Goal: Check status: Check status

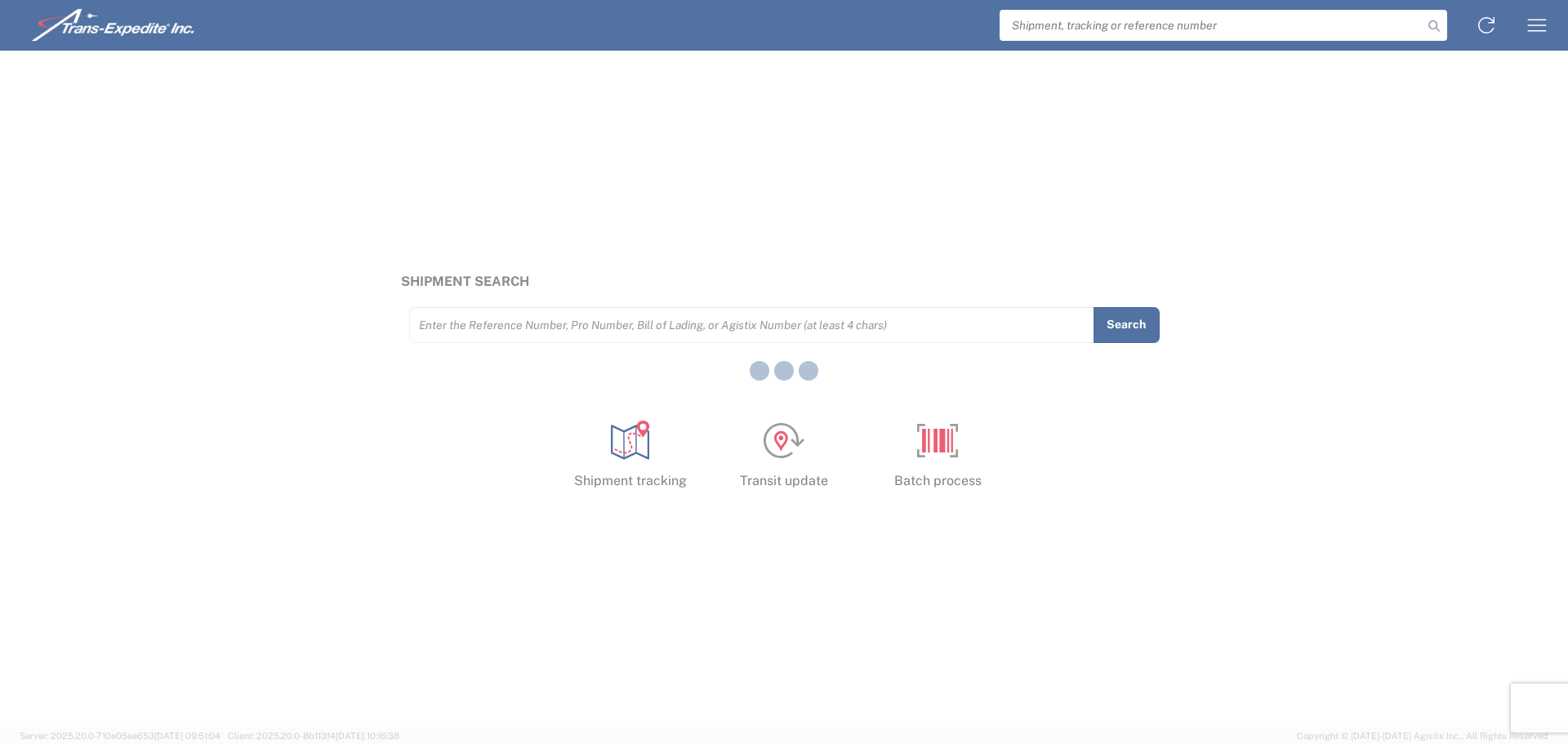
click at [1234, 34] on div at bounding box center [784, 372] width 1568 height 744
click at [1070, 29] on div at bounding box center [784, 372] width 1568 height 744
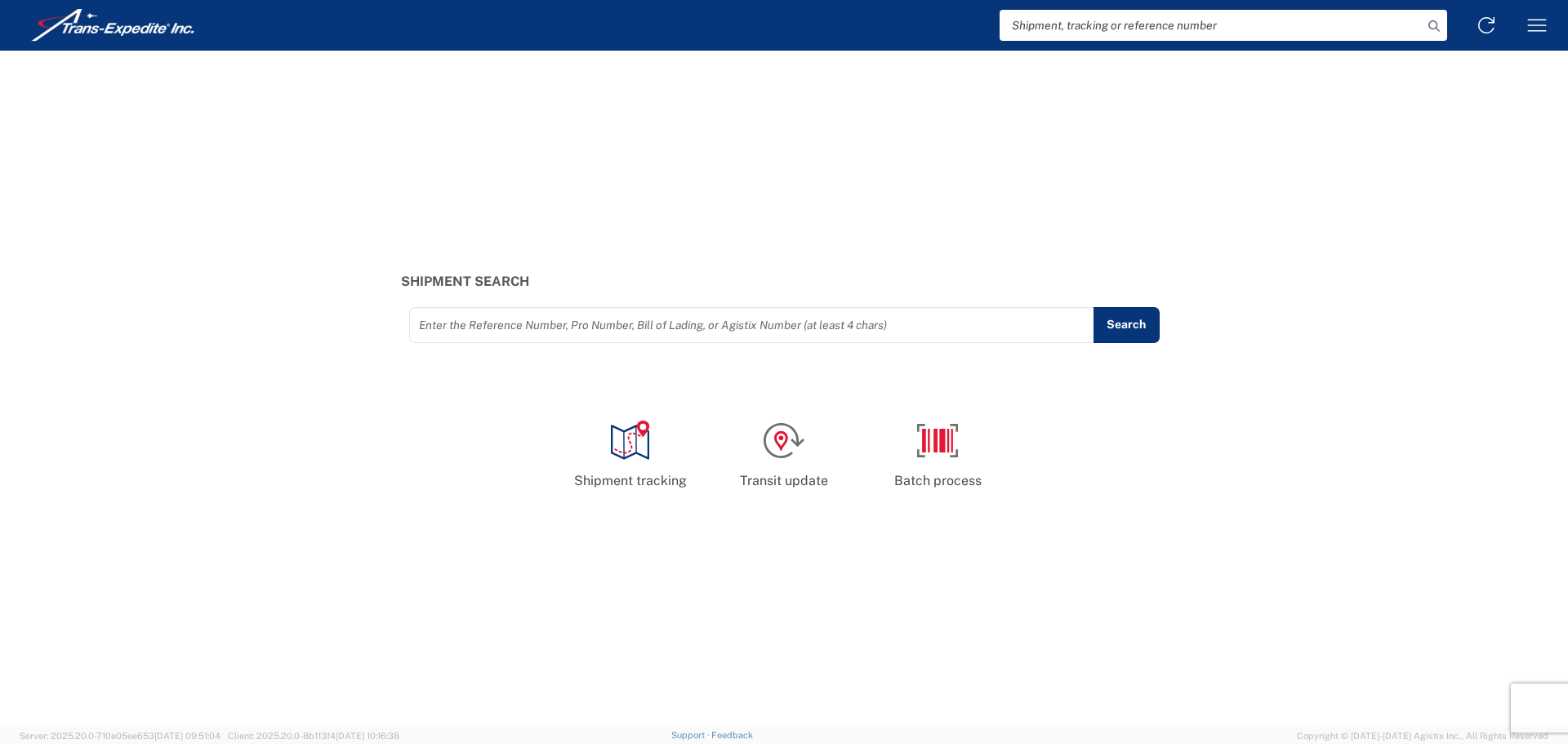
click at [566, 321] on input "text" at bounding box center [752, 325] width 665 height 29
paste input "1023707899"
click at [1142, 326] on button "Search" at bounding box center [1126, 325] width 67 height 36
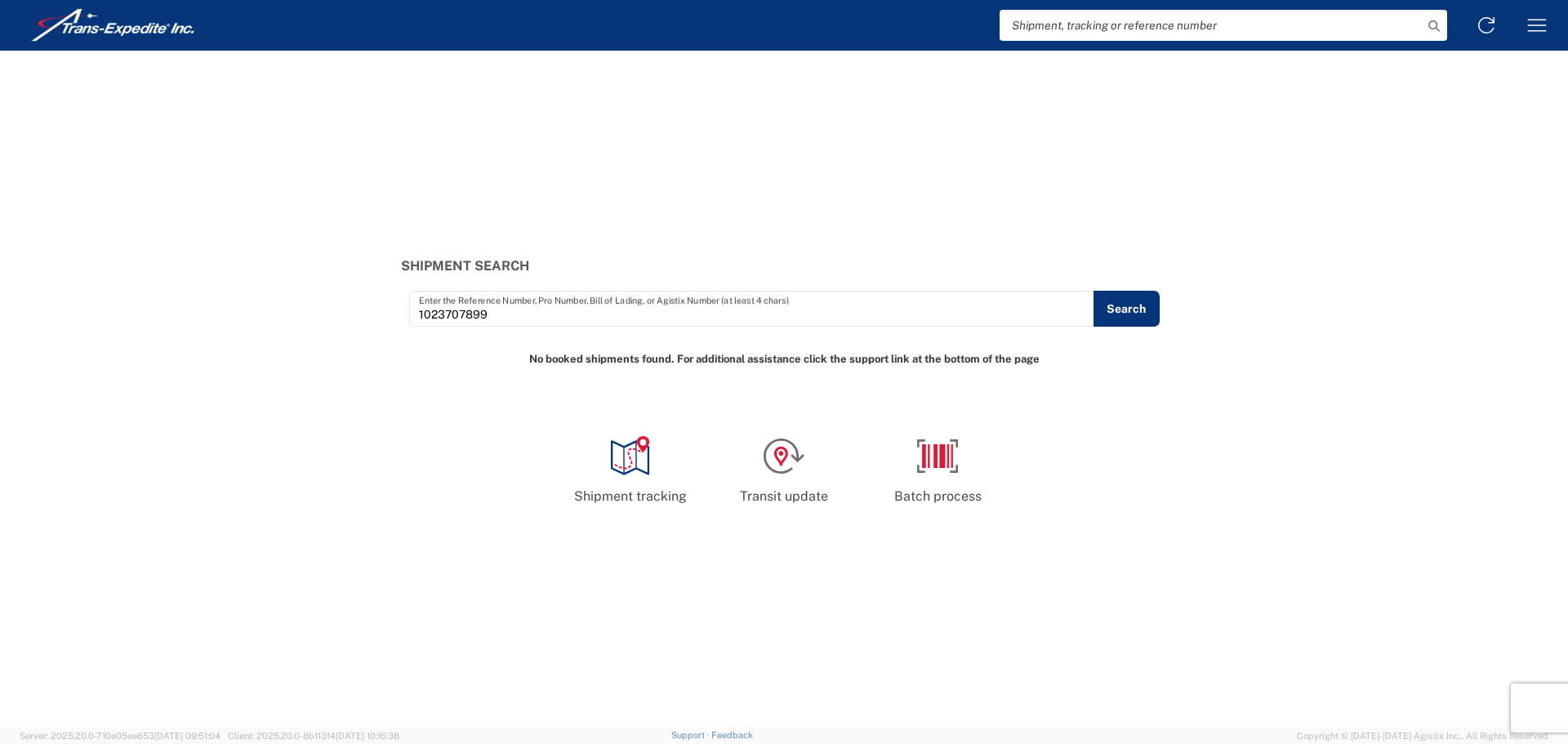
drag, startPoint x: 493, startPoint y: 314, endPoint x: 446, endPoint y: 311, distance: 47.1
click at [493, 314] on input "1023707899" at bounding box center [752, 309] width 665 height 29
click at [442, 311] on input "1023707899" at bounding box center [752, 309] width 665 height 29
drag, startPoint x: 442, startPoint y: 311, endPoint x: 725, endPoint y: 304, distance: 283.1
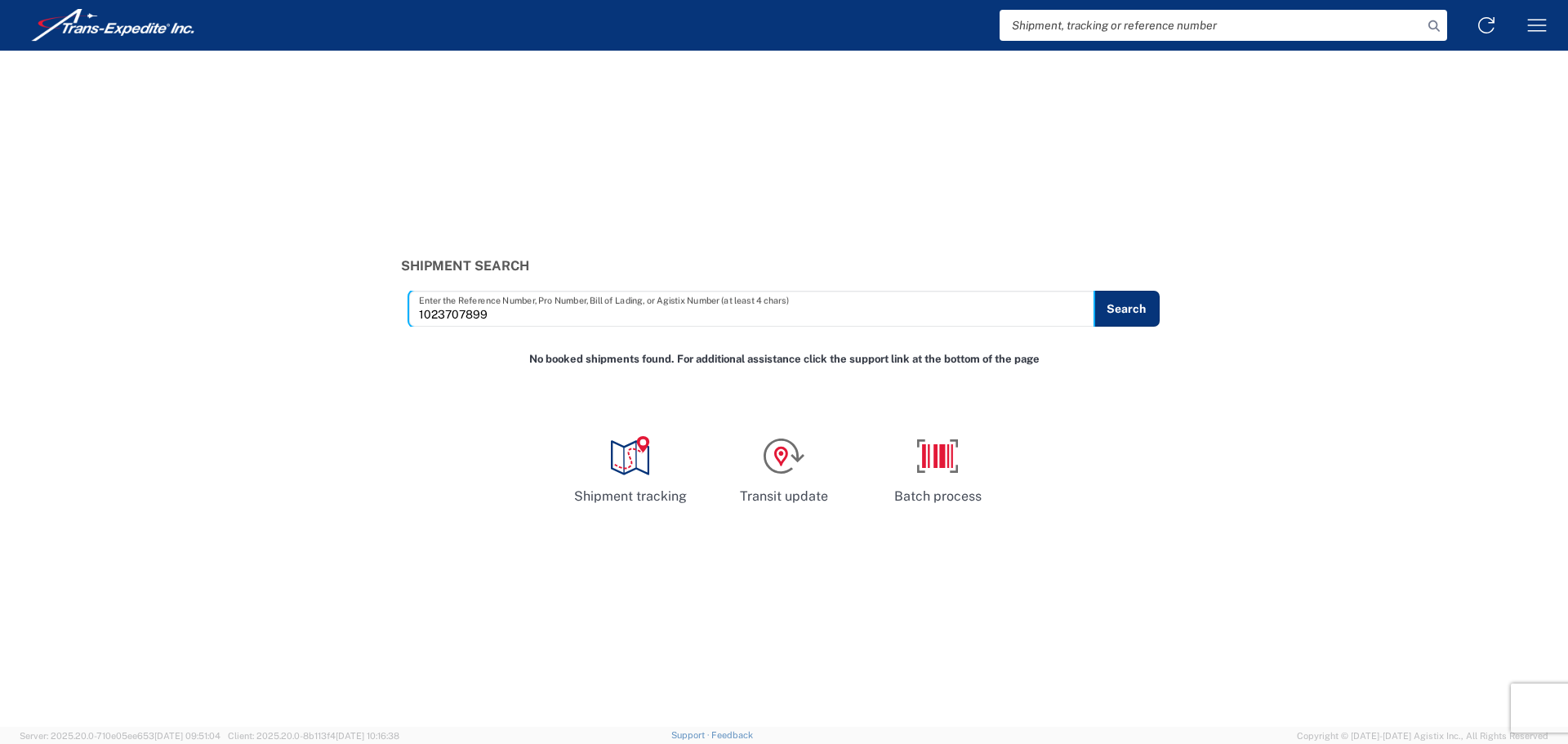
click at [449, 311] on input "1023707899" at bounding box center [752, 309] width 665 height 29
paste input "EL00009404"
type input "EL00009404"
click at [1118, 319] on button "Search" at bounding box center [1126, 309] width 67 height 36
drag, startPoint x: 1032, startPoint y: 30, endPoint x: 1101, endPoint y: 22, distance: 69.5
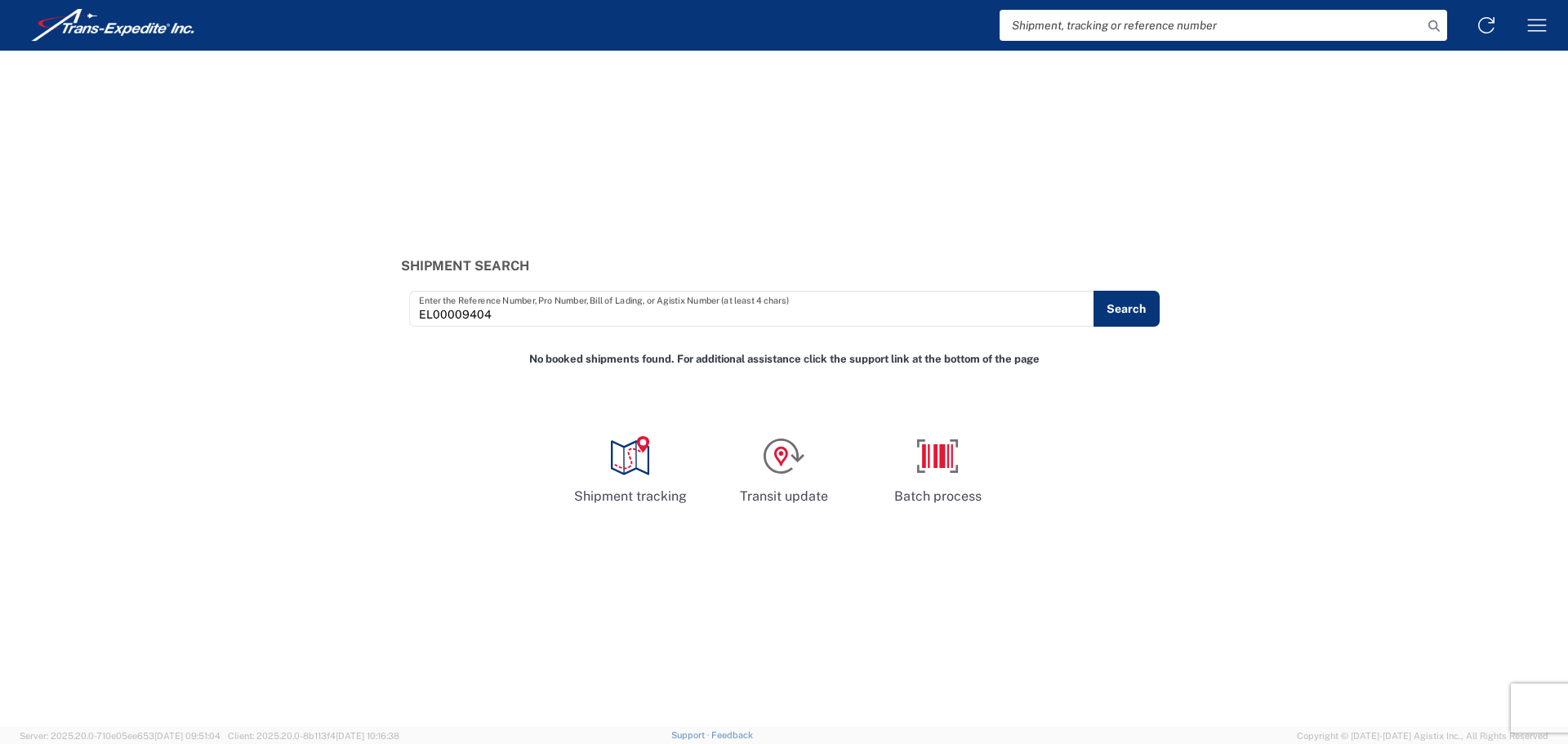
click at [1033, 30] on input "search" at bounding box center [1211, 25] width 423 height 31
paste input "EL00009404"
type input "EL00009404"
click at [1434, 25] on icon at bounding box center [1434, 26] width 23 height 23
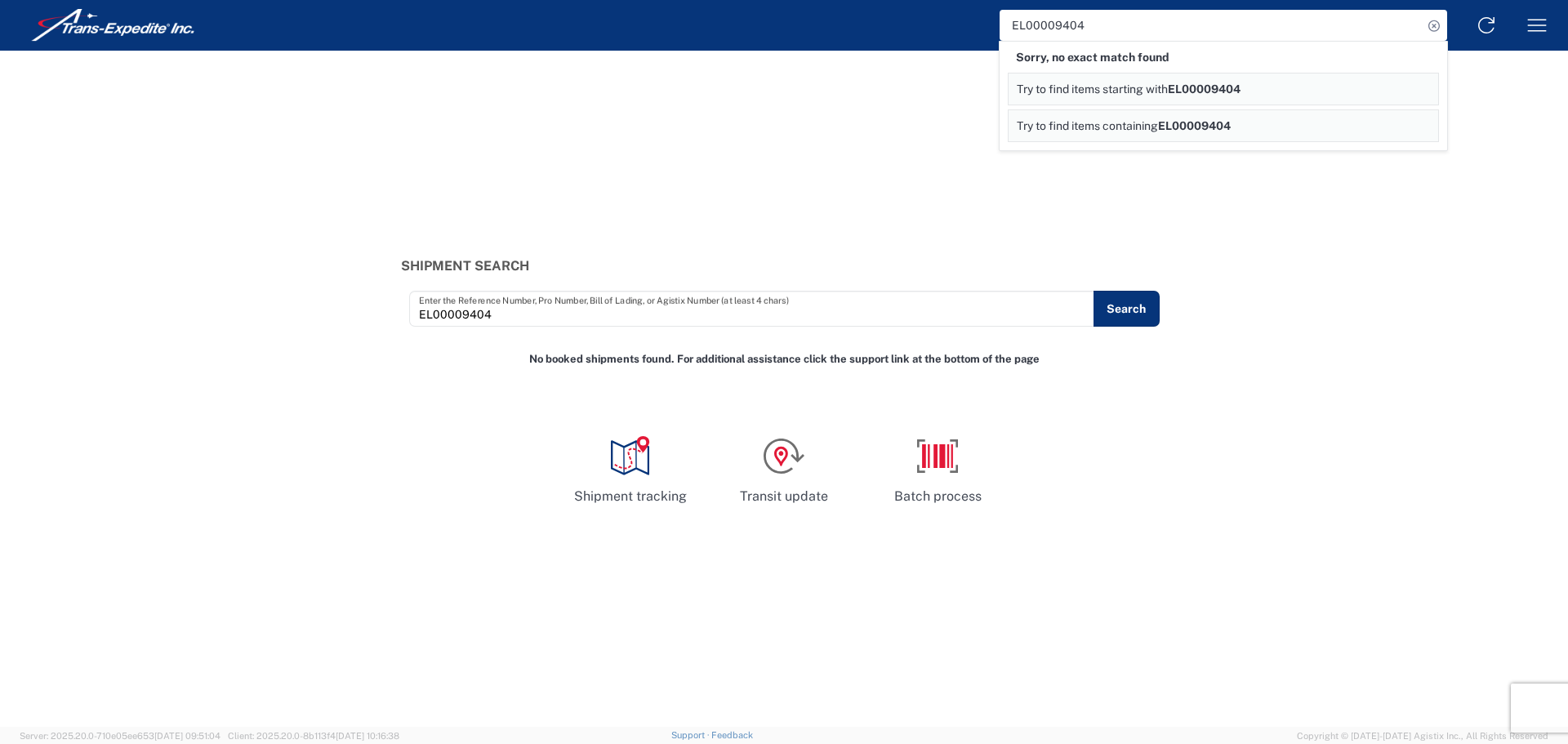
click at [1120, 21] on input "EL00009404" at bounding box center [1211, 25] width 423 height 31
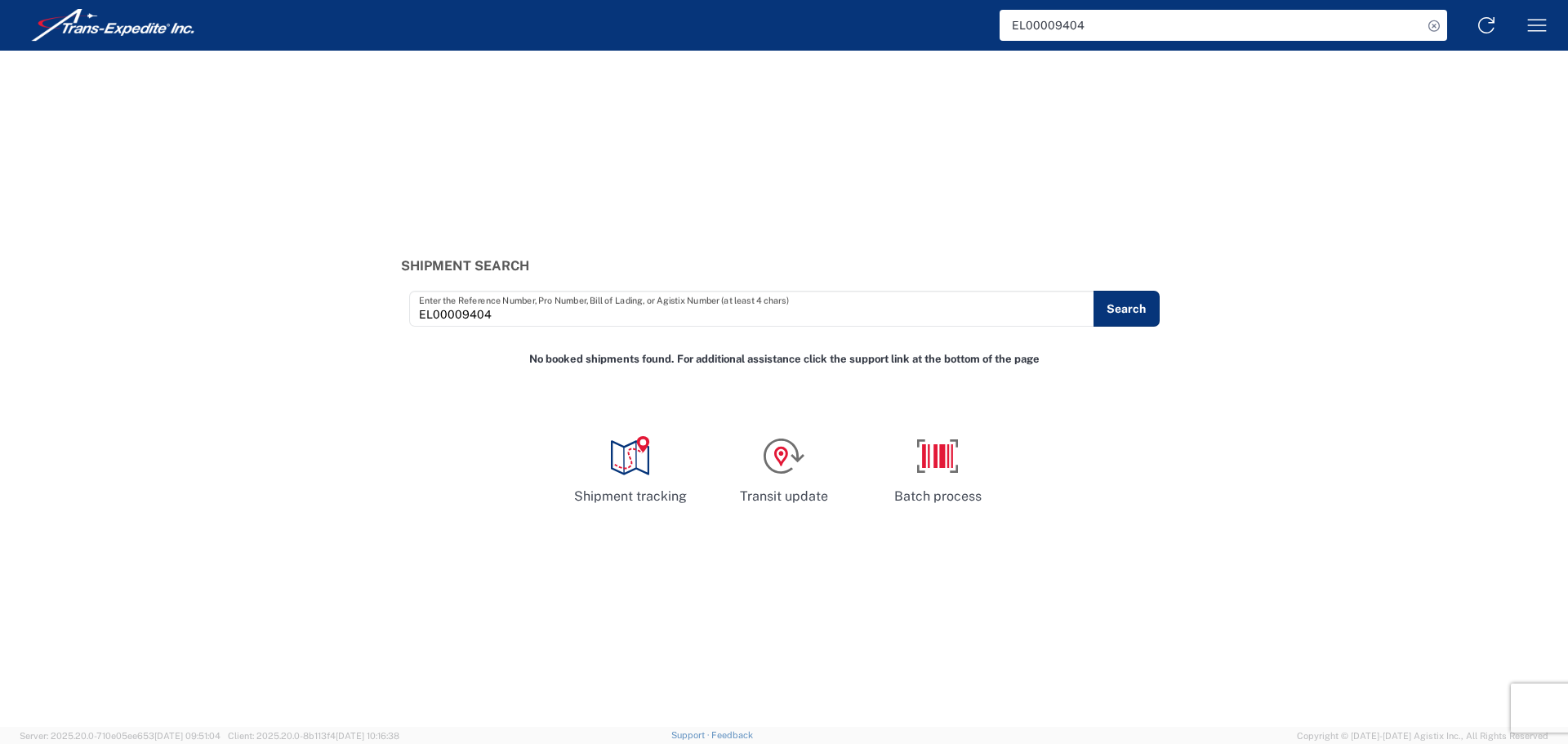
click at [1028, 31] on input "EL00009404" at bounding box center [1211, 25] width 423 height 31
click at [447, 304] on input "EL00009404" at bounding box center [752, 309] width 665 height 29
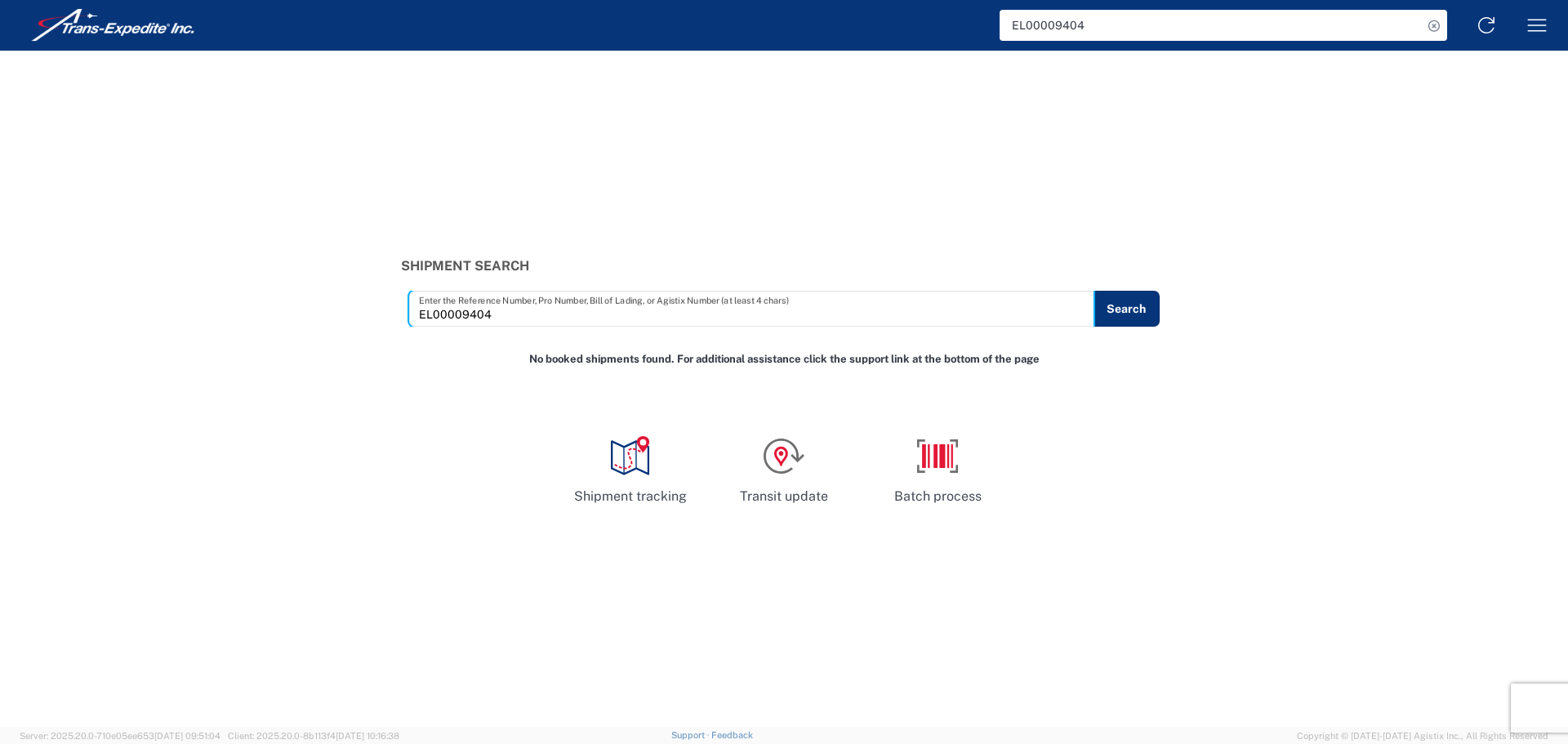
click at [447, 304] on input "EL00009404" at bounding box center [752, 309] width 665 height 29
paste input "1023707899"
click at [1084, 304] on input "1023707899" at bounding box center [752, 309] width 665 height 29
type input "1023707899"
click at [1151, 309] on button "Search" at bounding box center [1126, 309] width 67 height 36
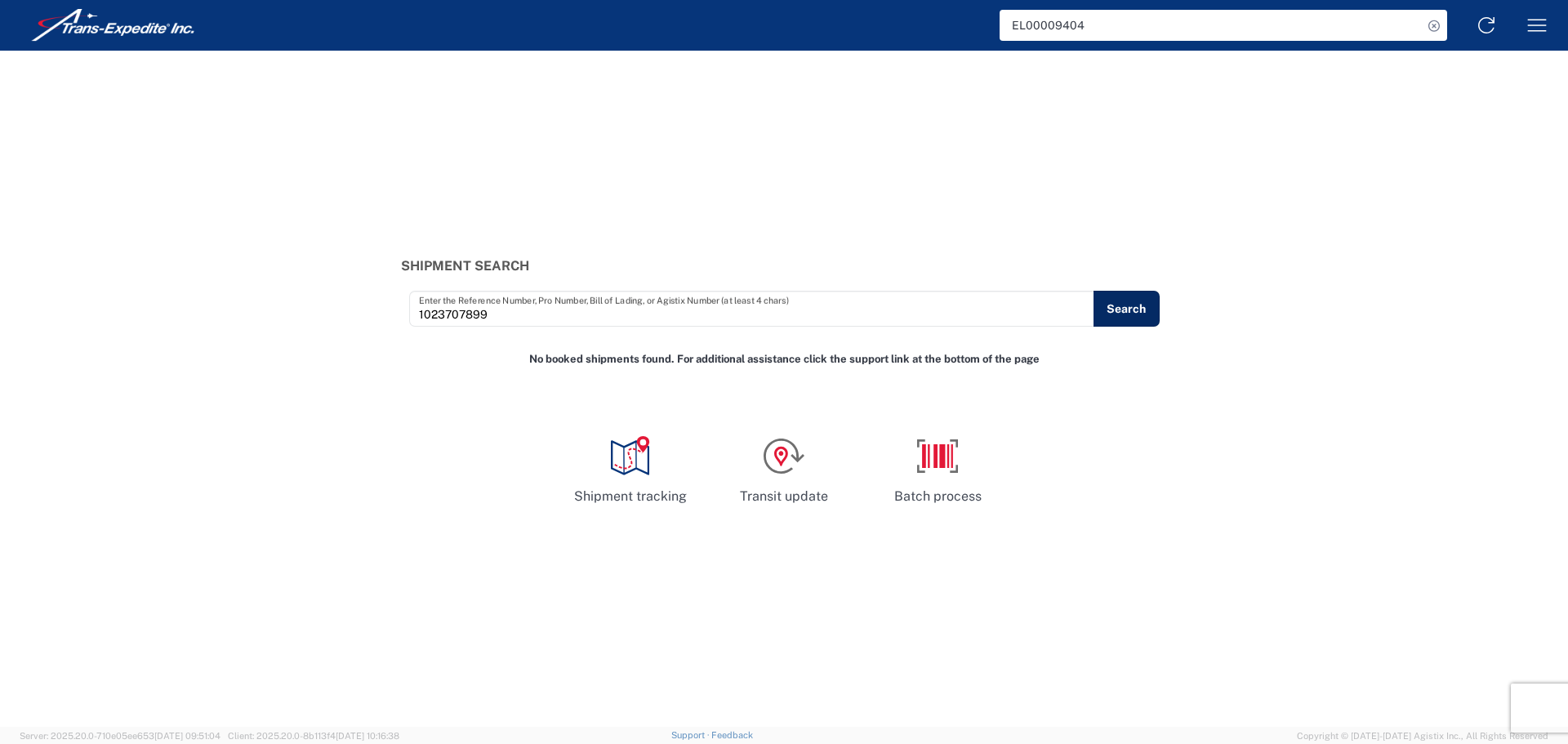
click at [1145, 311] on button "Search" at bounding box center [1126, 309] width 66 height 36
